Goal: Information Seeking & Learning: Learn about a topic

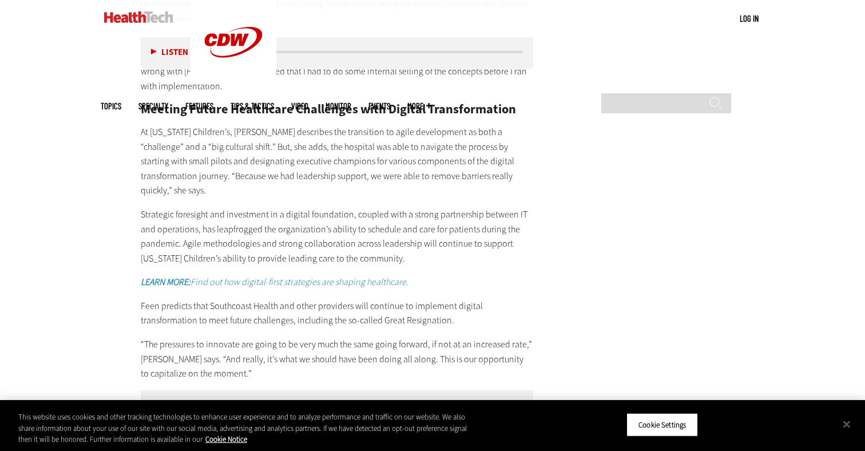
scroll to position [2322, 0]
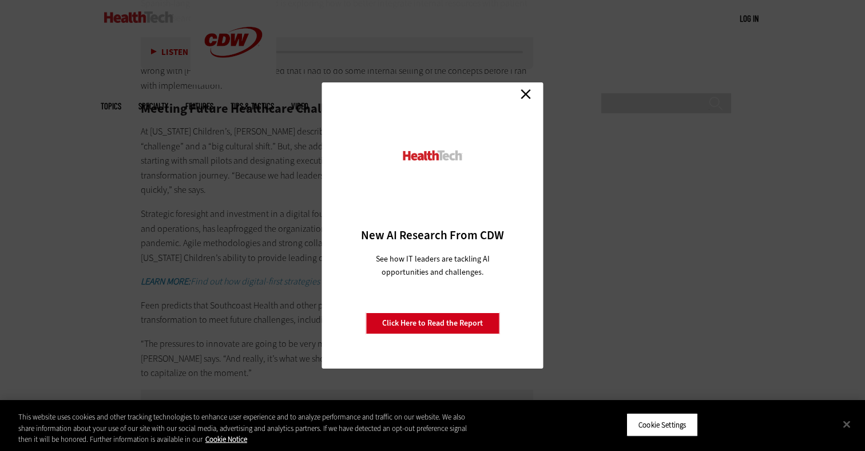
click at [525, 93] on link "Close" at bounding box center [525, 93] width 17 height 17
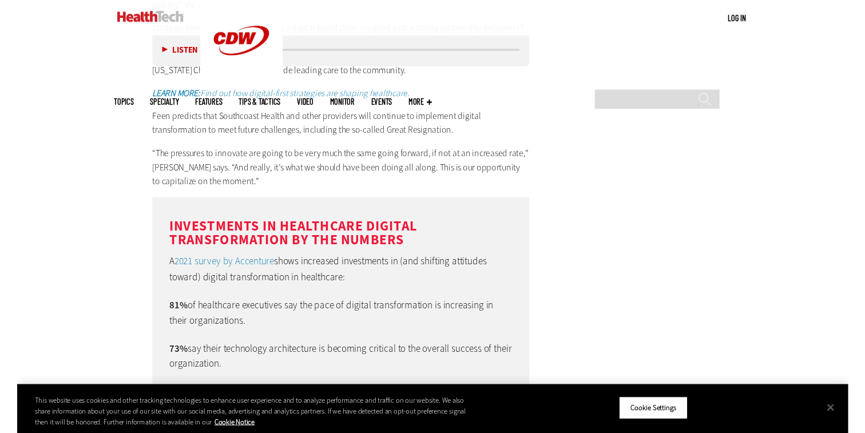
scroll to position [2509, 0]
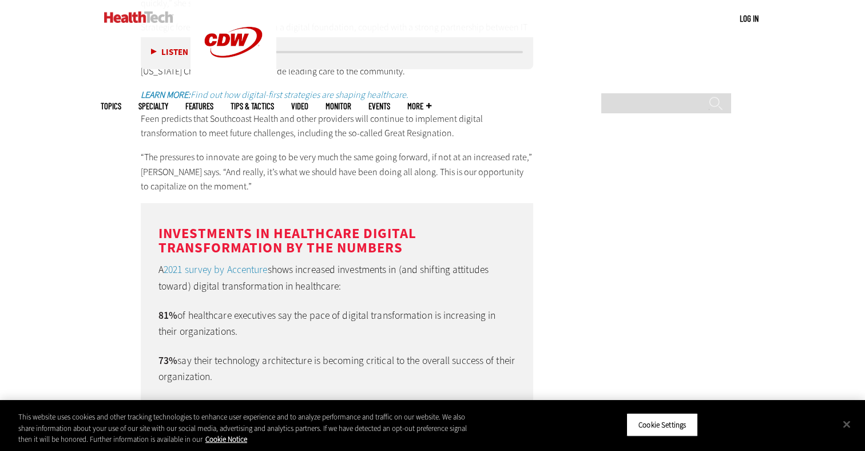
click at [808, 29] on div "MENU Log in Mobile menu Topics Artificial Intelligence Cloud Data Analytics Dat…" at bounding box center [432, 18] width 865 height 37
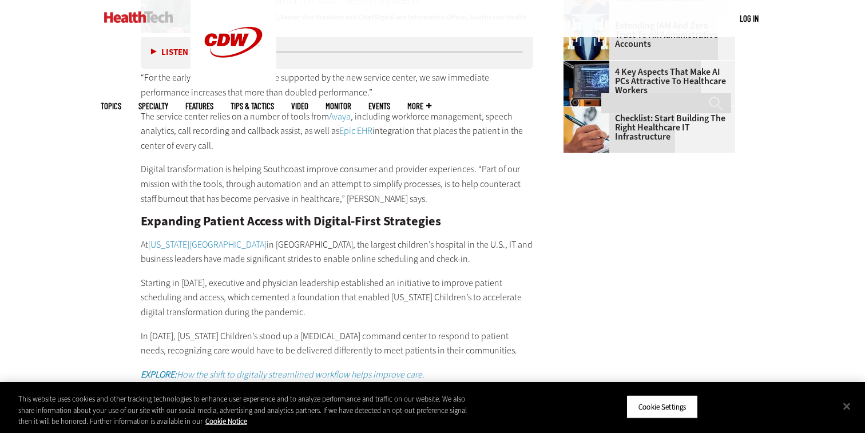
scroll to position [1637, 0]
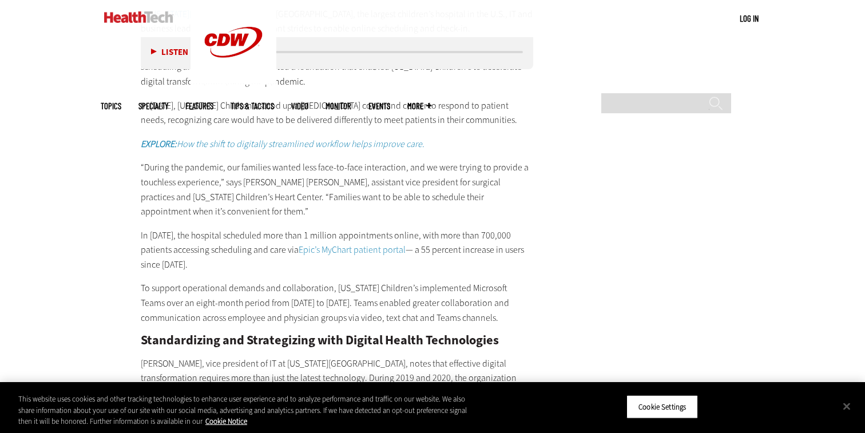
click at [619, 211] on main "Home » Patient-Centered Care Close New AI Research From CDW See how IT leaders …" at bounding box center [433, 420] width 664 height 3307
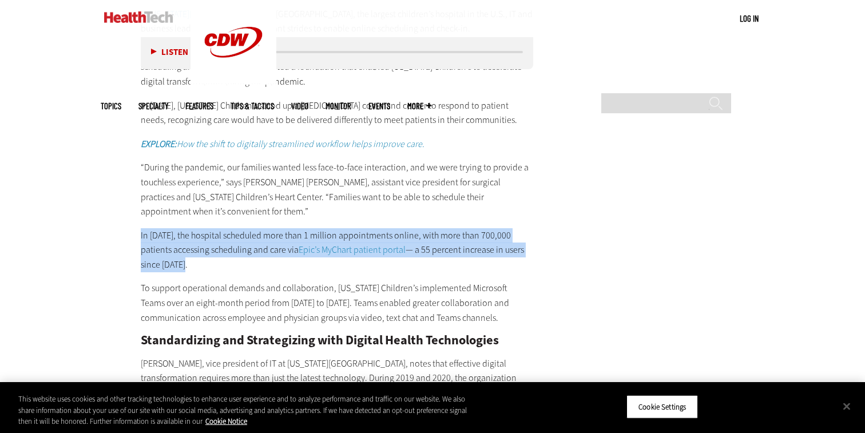
drag, startPoint x: 175, startPoint y: 232, endPoint x: 140, endPoint y: 208, distance: 43.2
click at [140, 208] on article "[DATE] Twitter Facebook LinkedIn Reddit Flipboard Email Patient-Centered Care D…" at bounding box center [326, 433] width 416 height 3246
copy p "In [DATE], the hospital scheduled more than 1 million appointments online, with…"
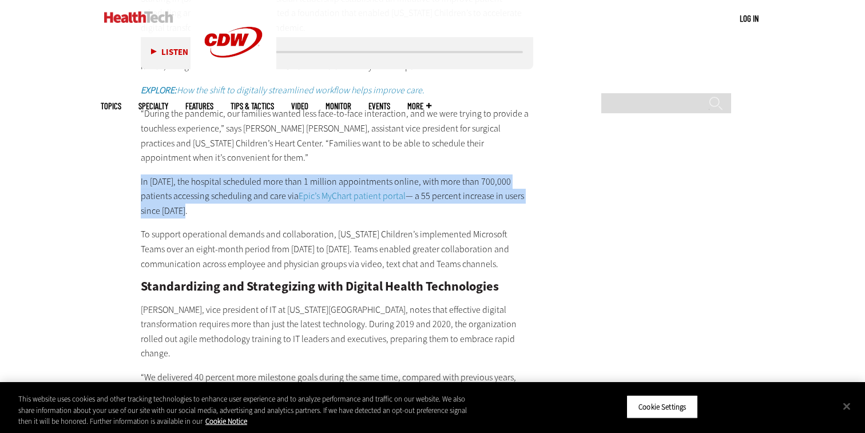
scroll to position [1689, 0]
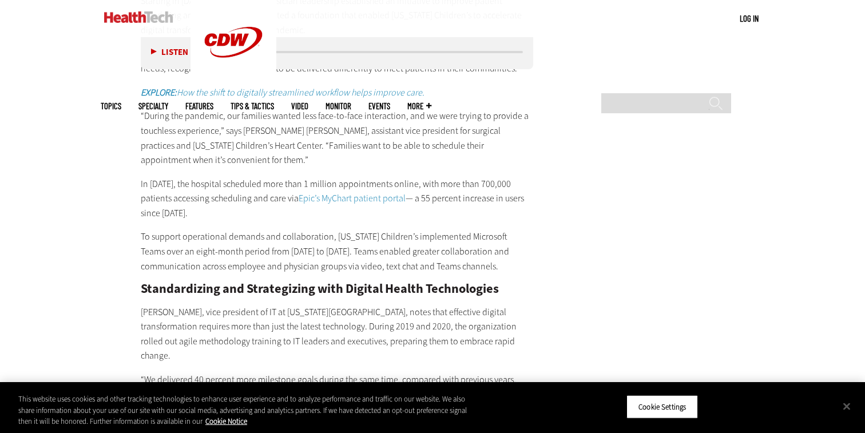
drag, startPoint x: 715, startPoint y: 0, endPoint x: 756, endPoint y: -2, distance: 41.2
click at [756, 0] on html "Skip to main content Become an Insider Sign up [DATE] to receive premium conten…" at bounding box center [432, 335] width 865 height 4048
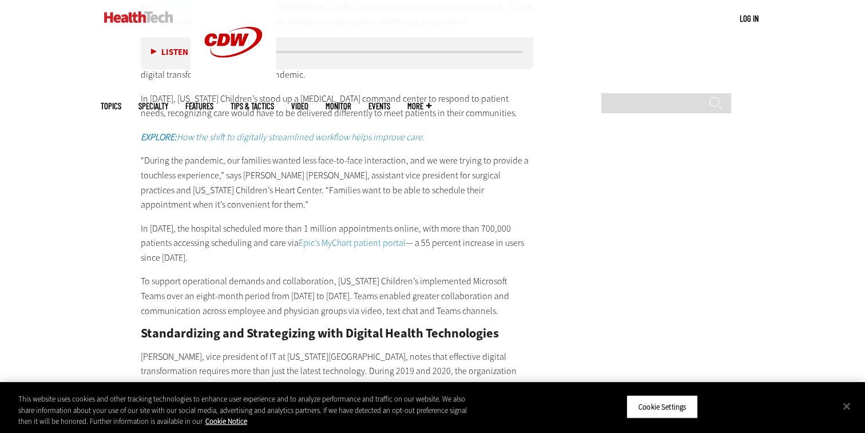
scroll to position [1670, 0]
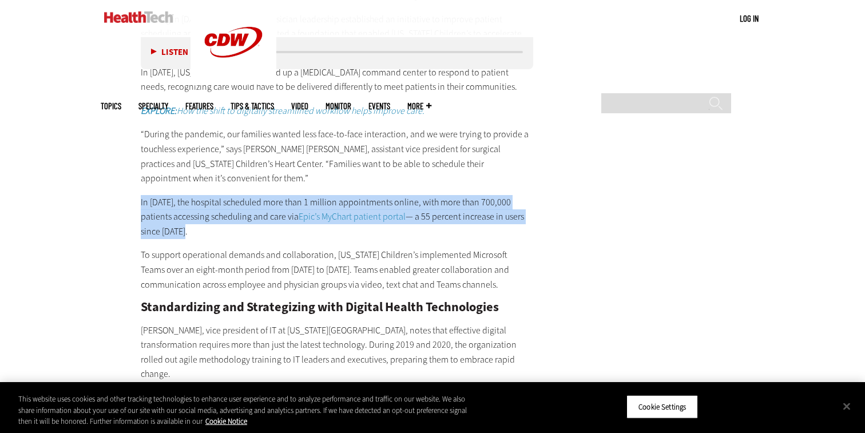
drag, startPoint x: 164, startPoint y: 200, endPoint x: 138, endPoint y: 175, distance: 36.8
click at [138, 175] on article "[DATE] Twitter Facebook LinkedIn Reddit Flipboard Email Patient-Centered Care D…" at bounding box center [326, 400] width 416 height 3246
copy p "In [DATE], the hospital scheduled more than 1 million appointments online, with…"
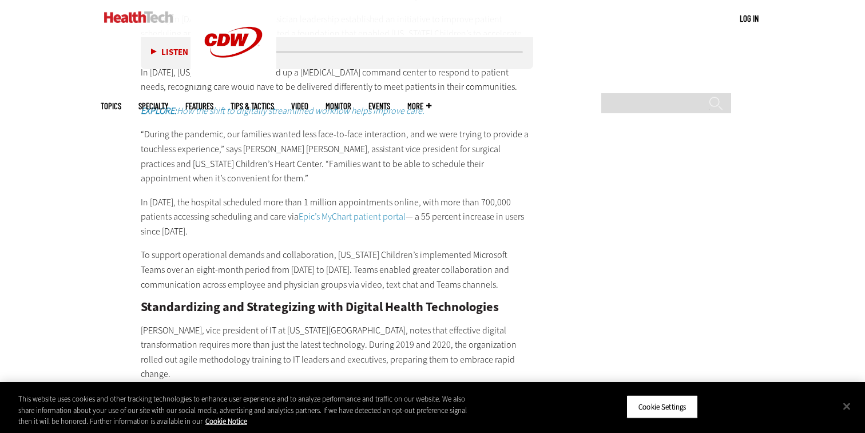
click at [466, 257] on p "To support operational demands and collaboration, [US_STATE] Children’s impleme…" at bounding box center [337, 270] width 393 height 44
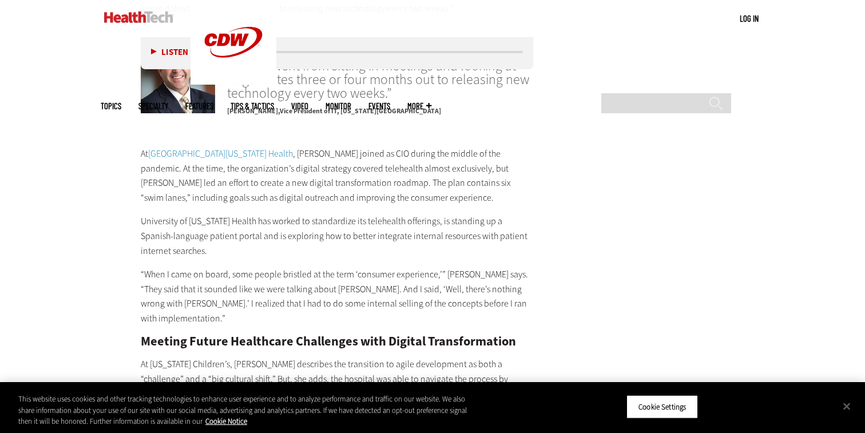
scroll to position [2089, 0]
